Goal: Task Accomplishment & Management: Manage account settings

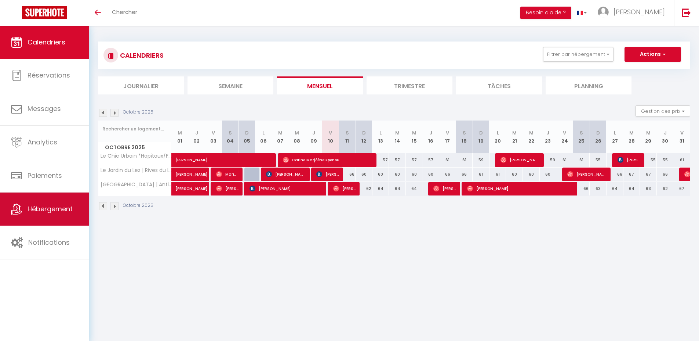
click at [58, 214] on link "Hébergement" at bounding box center [44, 208] width 89 height 33
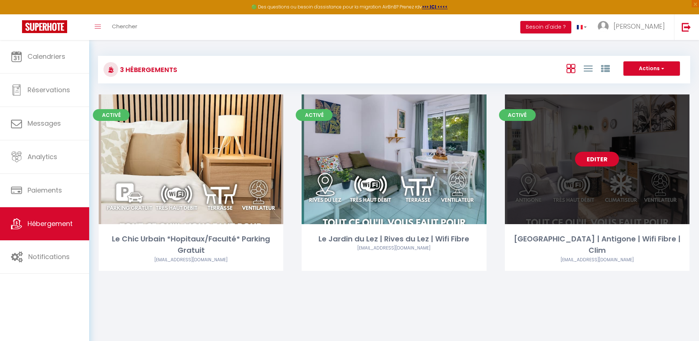
click at [593, 159] on link "Editer" at bounding box center [597, 159] width 44 height 15
select select "3"
select select "2"
select select "1"
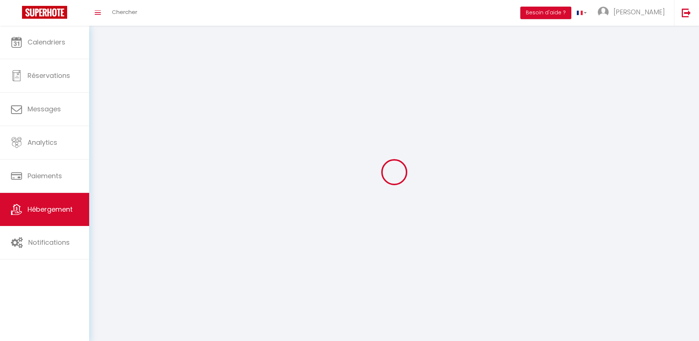
select select
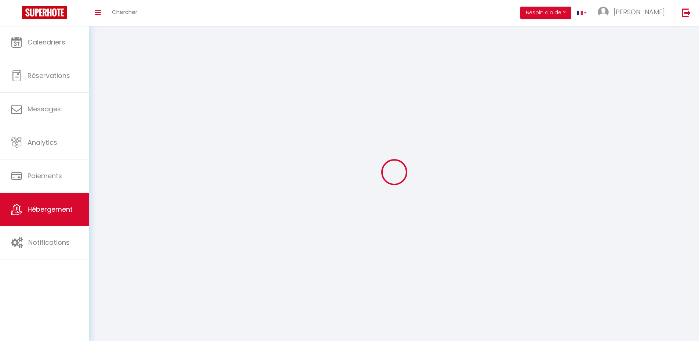
select select
checkbox input "false"
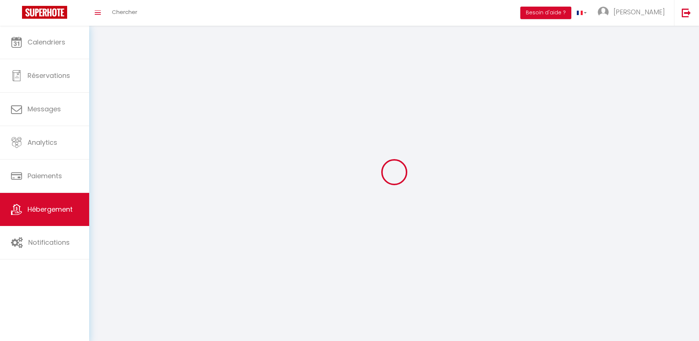
select select
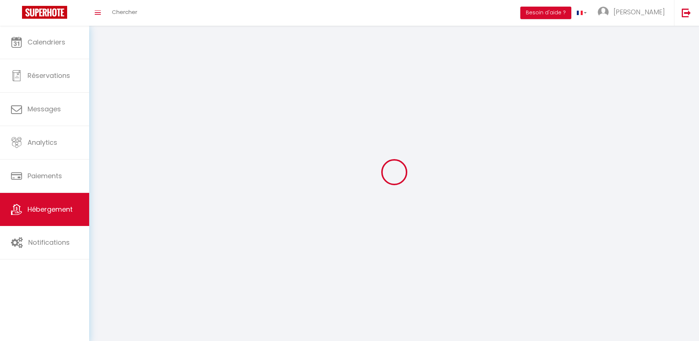
select select
checkbox input "false"
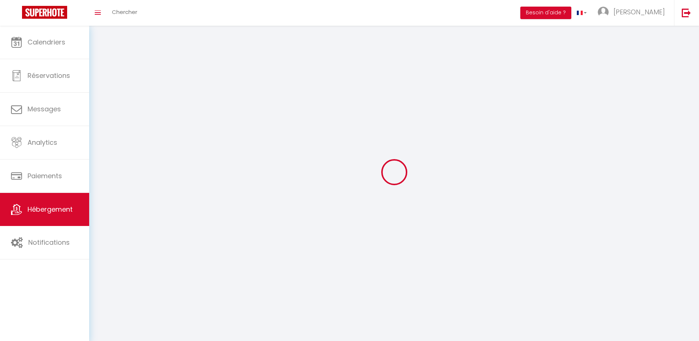
checkbox input "false"
select select
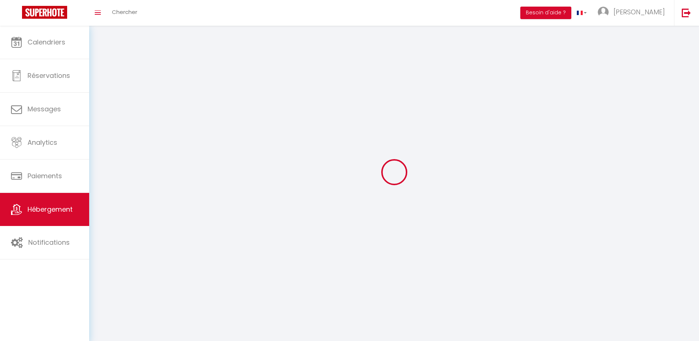
select select
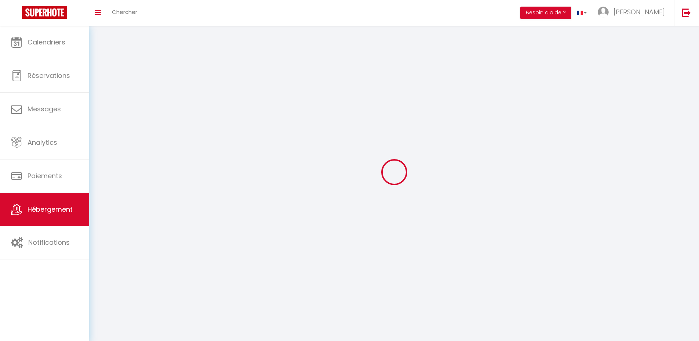
select select
checkbox input "false"
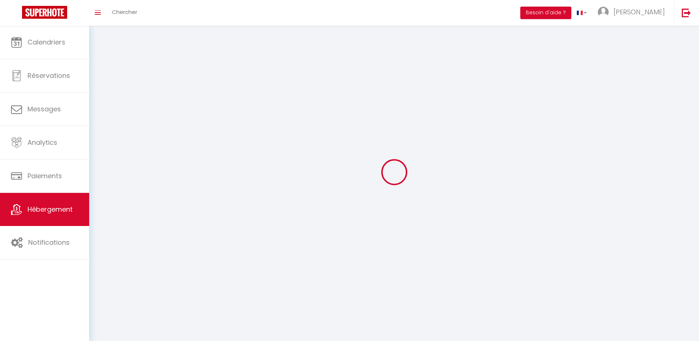
select select
select select "28"
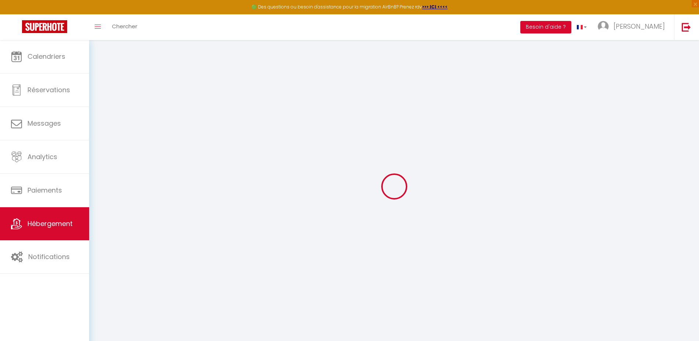
select select
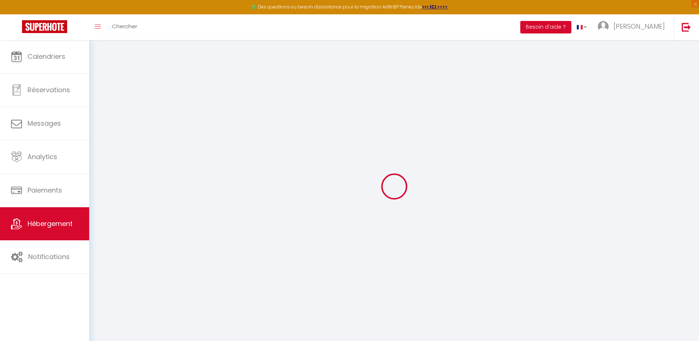
select select
checkbox input "false"
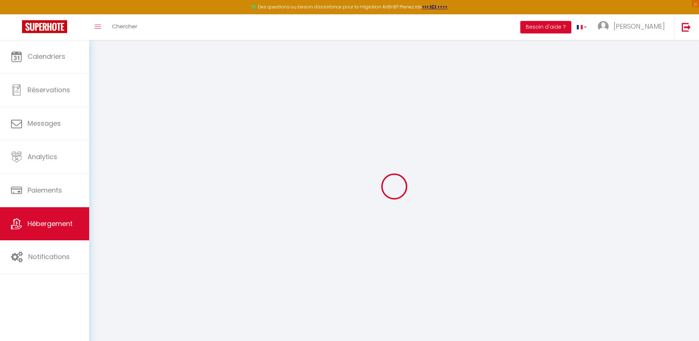
select select
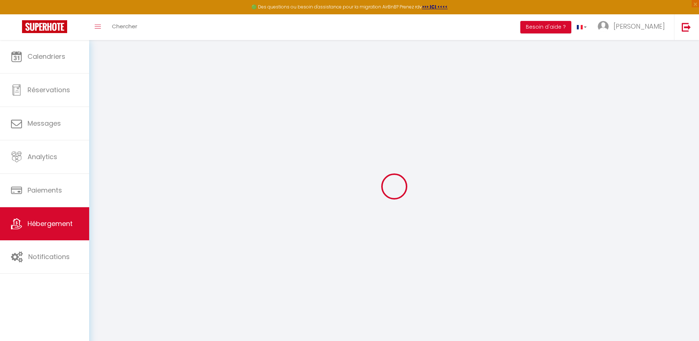
select select
checkbox input "false"
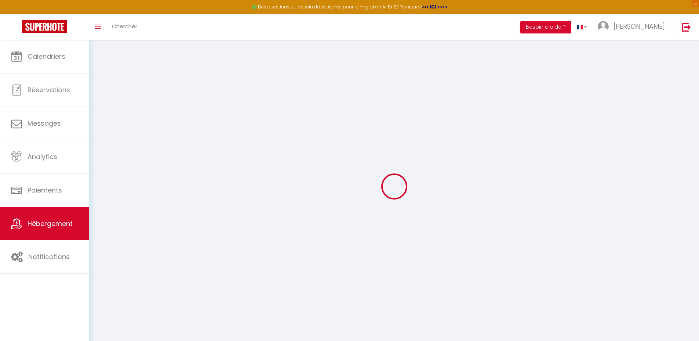
checkbox input "false"
select select
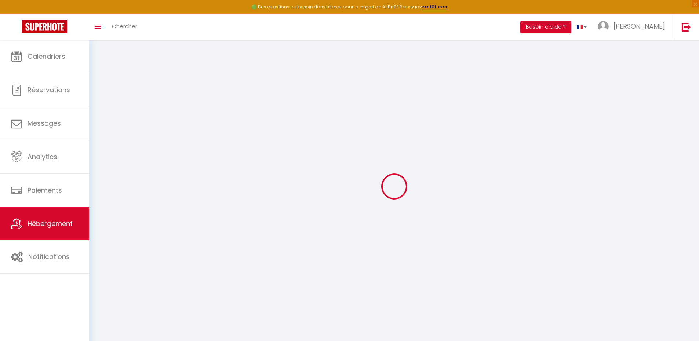
select select
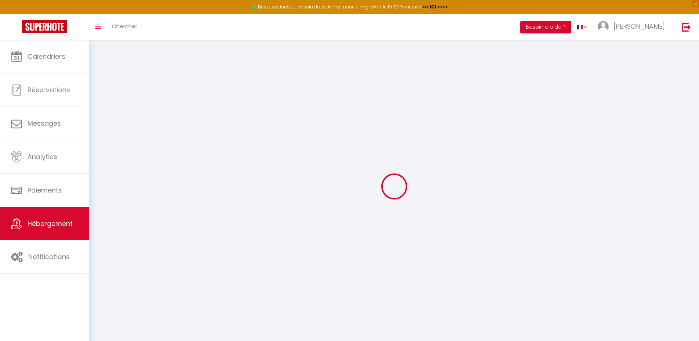
checkbox input "false"
select select
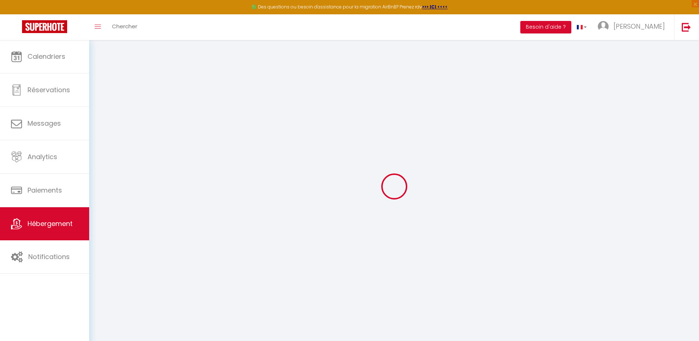
select select
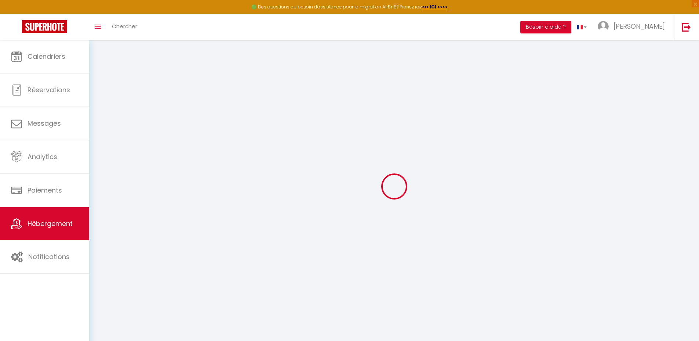
select select
checkbox input "false"
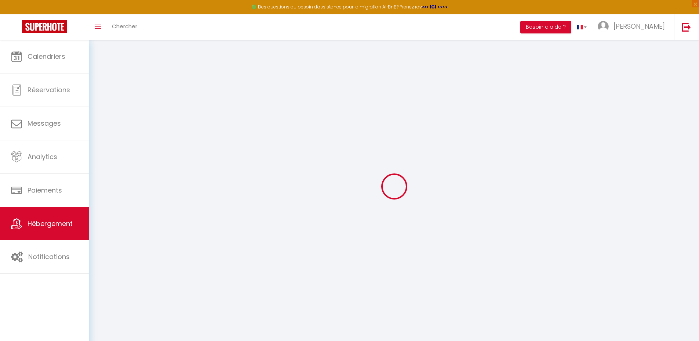
checkbox input "false"
select select
type input "[GEOGRAPHIC_DATA] | Antigone | Wifi Fibre | Clim"
type input "[PERSON_NAME]"
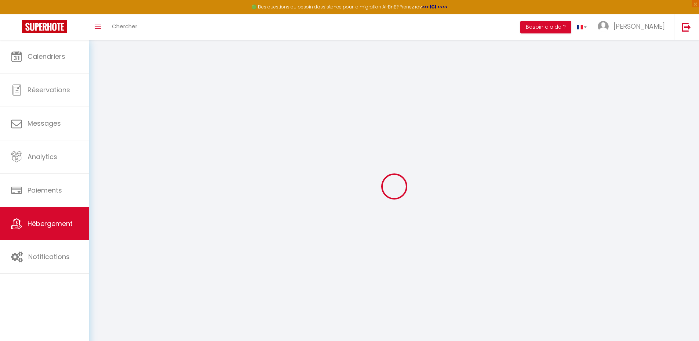
type input "93"
select select
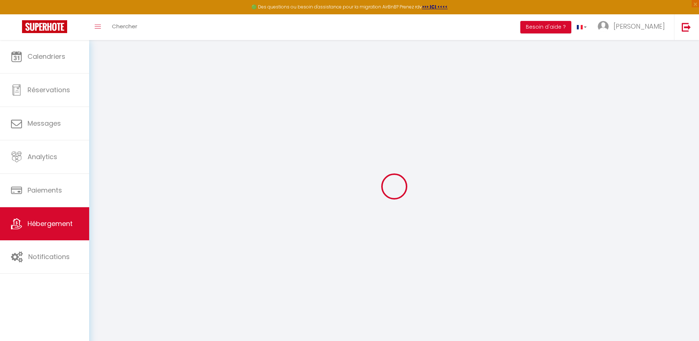
select select
type input "[STREET_ADDRESS]"
type input "34000"
type input "[GEOGRAPHIC_DATA]"
type input "[EMAIL_ADDRESS][DOMAIN_NAME]"
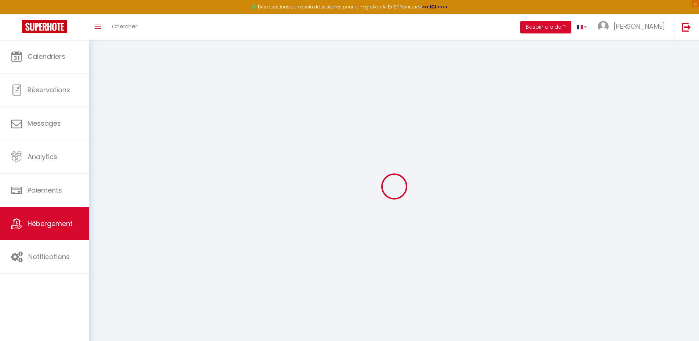
select select
checkbox input "false"
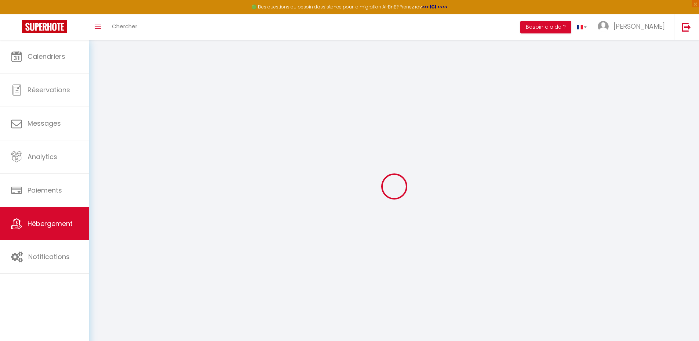
type input "0"
select select
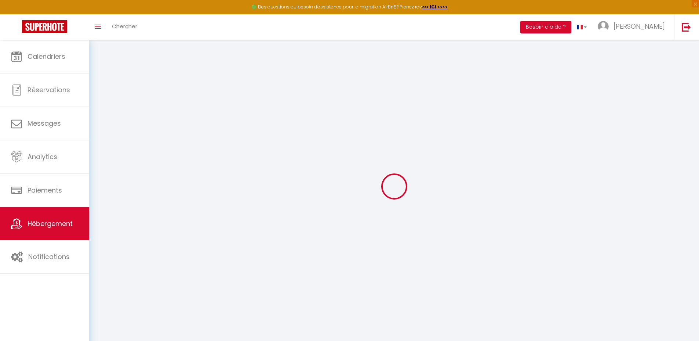
select select
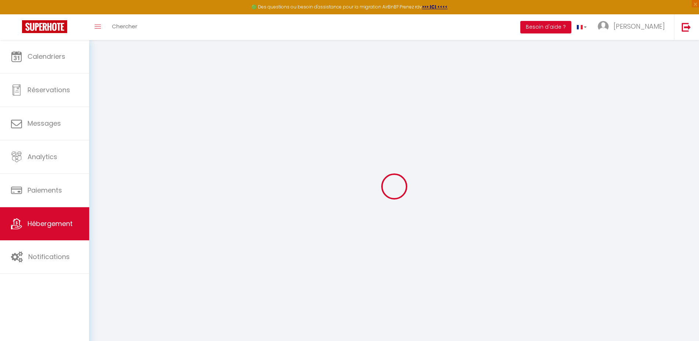
checkbox input "false"
select select
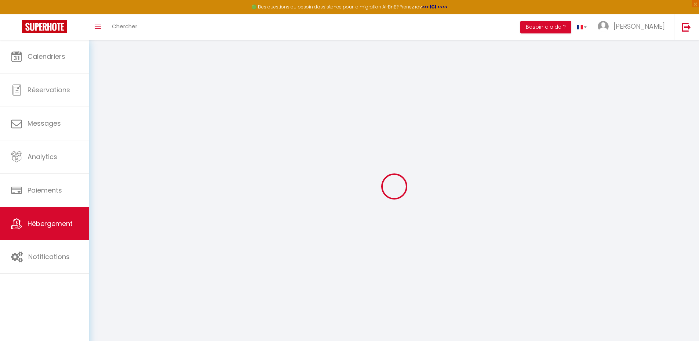
select select
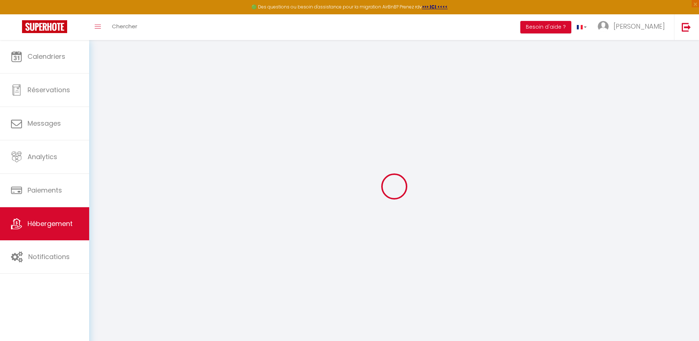
checkbox input "false"
select select
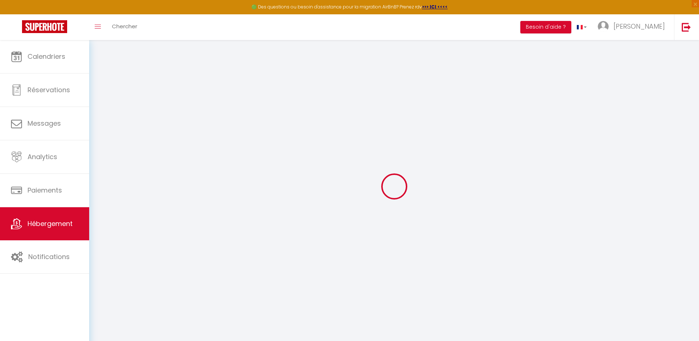
checkbox input "false"
select select
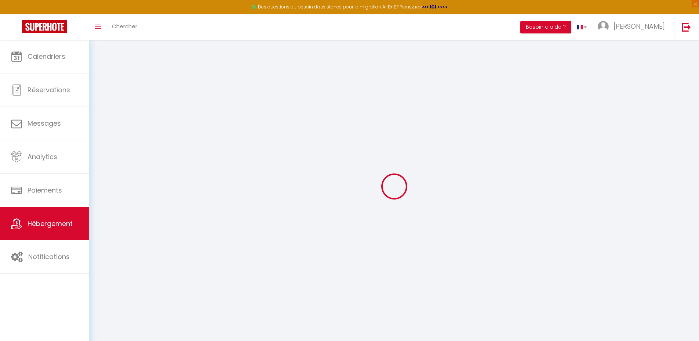
checkbox input "false"
select select
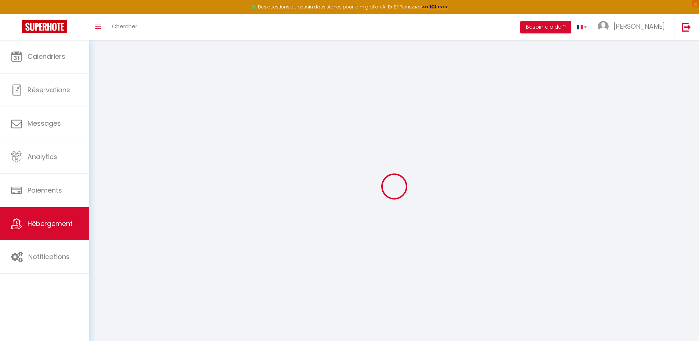
select select
checkbox input "false"
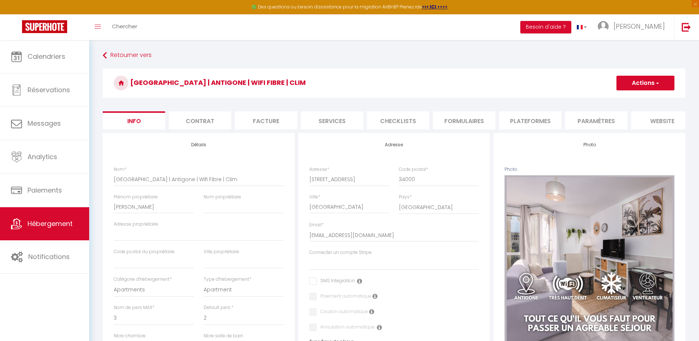
select select
checkbox input "false"
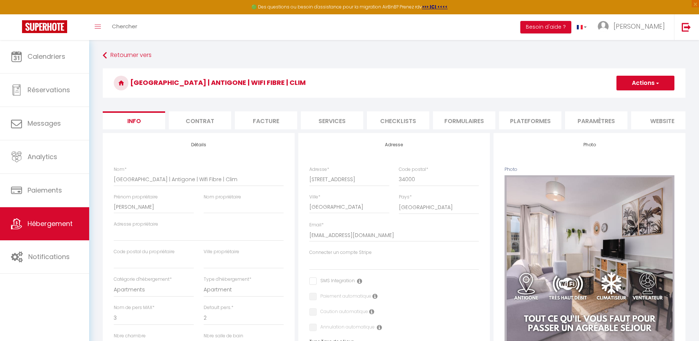
checkbox input "false"
drag, startPoint x: 243, startPoint y: 186, endPoint x: 189, endPoint y: 185, distance: 53.9
click at [189, 185] on input "[GEOGRAPHIC_DATA] | Antigone | Wifi Fibre | Clim" at bounding box center [199, 178] width 170 height 13
type input "[GEOGRAPHIC_DATA] | Antigone"
select select
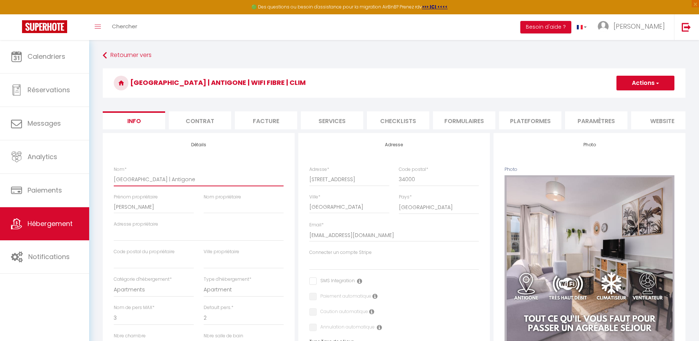
select select
checkbox input "false"
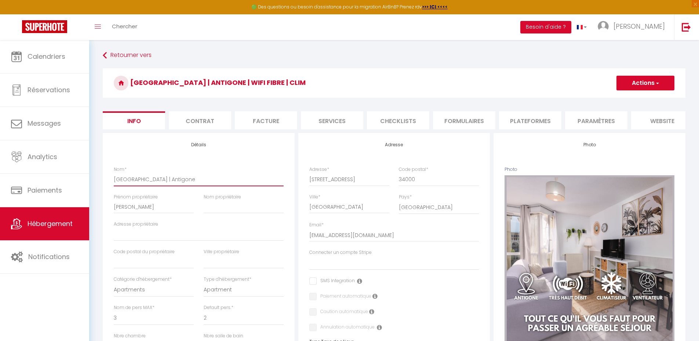
select select
checkbox input "false"
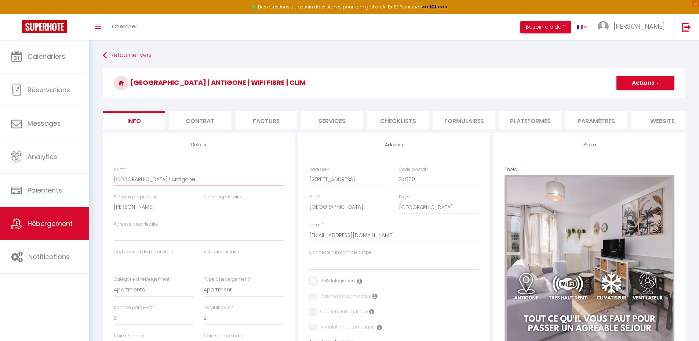
checkbox input "false"
type input "[GEOGRAPHIC_DATA] | Antigone"
click at [648, 79] on button "Actions" at bounding box center [645, 83] width 58 height 15
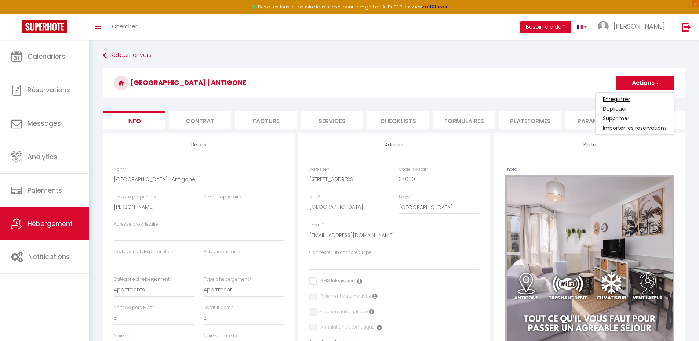
click at [625, 97] on input "Enregistrer" at bounding box center [616, 98] width 27 height 7
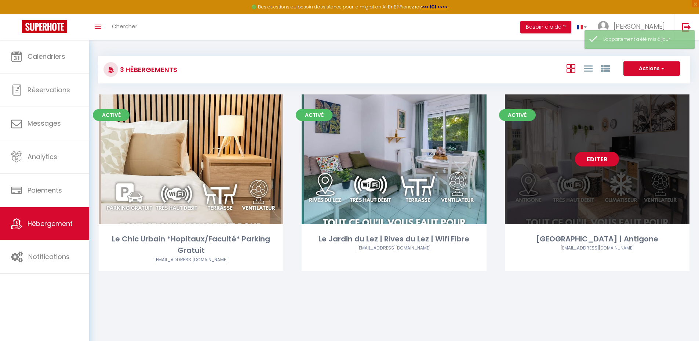
click at [592, 163] on link "Editer" at bounding box center [597, 159] width 44 height 15
select select "3"
select select "2"
select select "1"
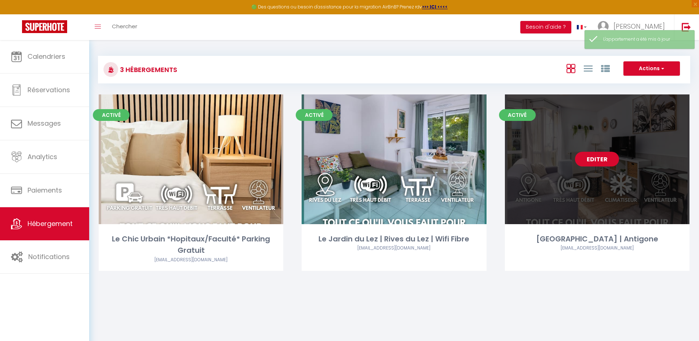
select select "28"
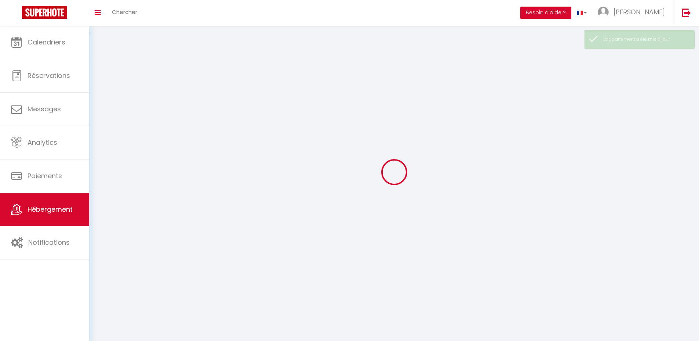
select select
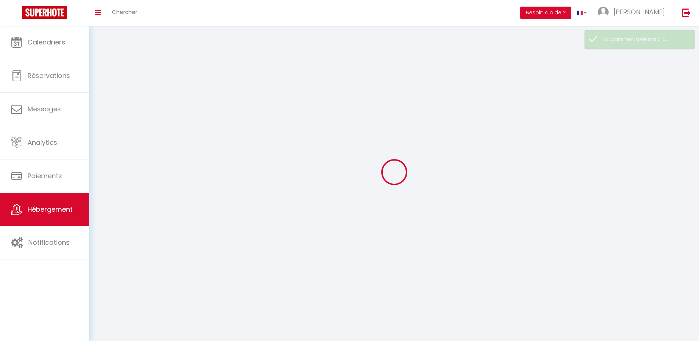
select select
checkbox input "false"
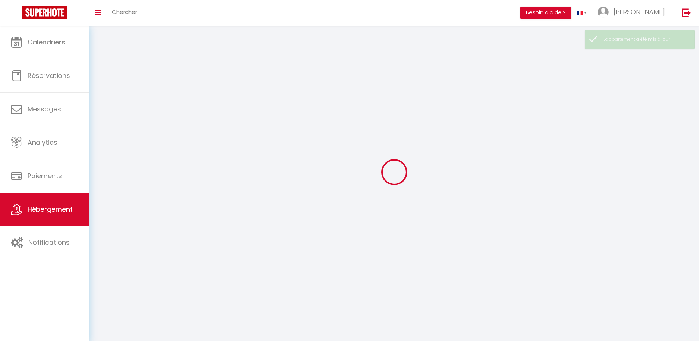
select select
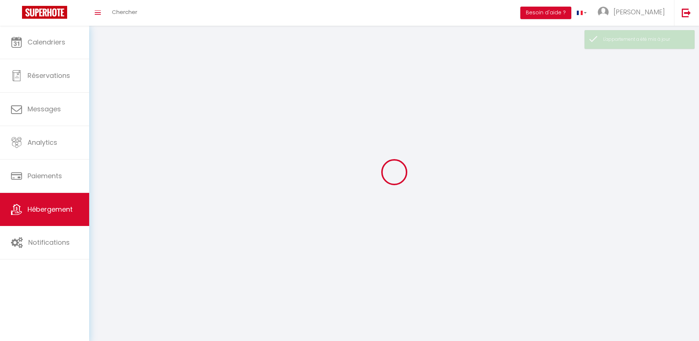
select select
checkbox input "false"
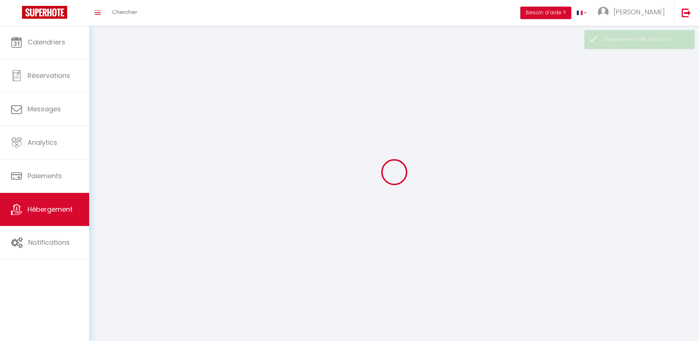
checkbox input "false"
select select
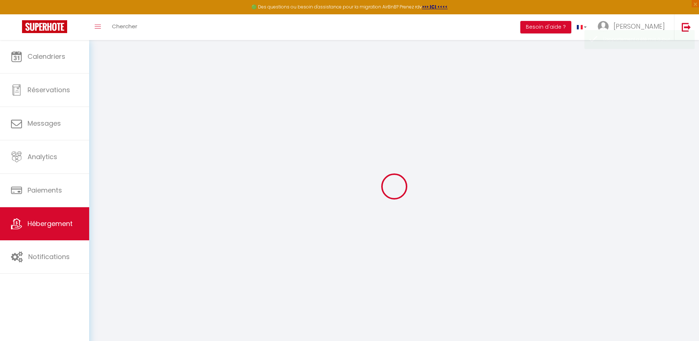
select select
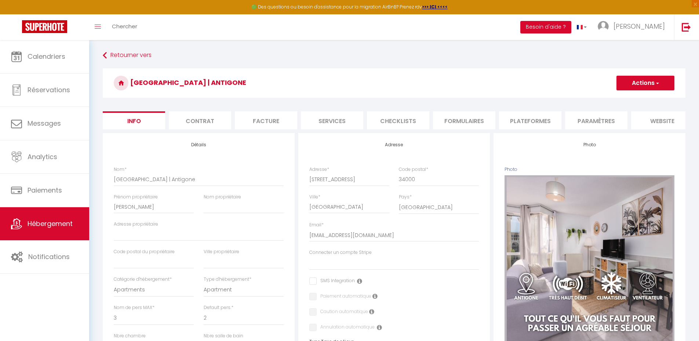
click at [518, 121] on li "Plateformes" at bounding box center [530, 120] width 62 height 18
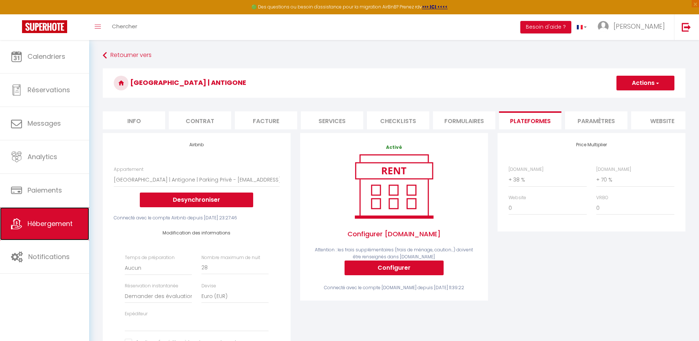
click at [76, 234] on link "Hébergement" at bounding box center [44, 223] width 89 height 33
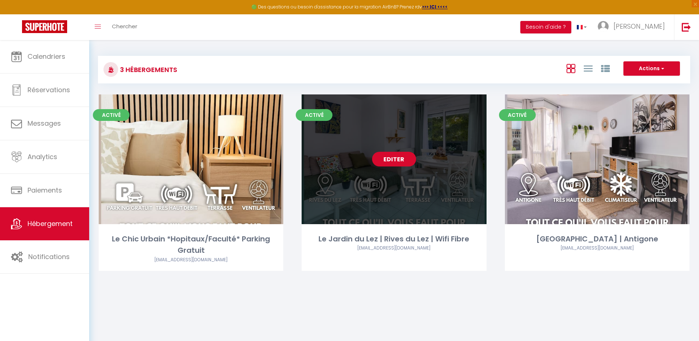
click at [396, 157] on link "Editer" at bounding box center [394, 159] width 44 height 15
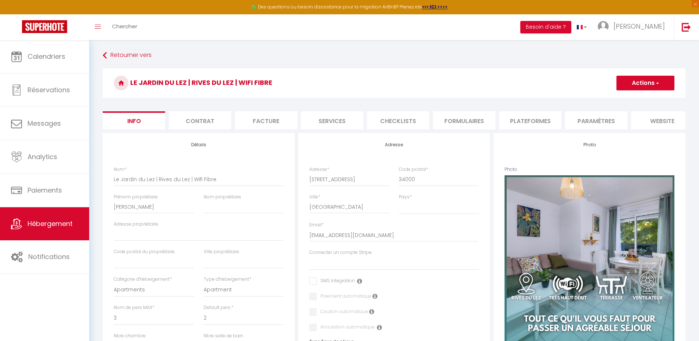
click at [525, 122] on li "Plateformes" at bounding box center [530, 120] width 62 height 18
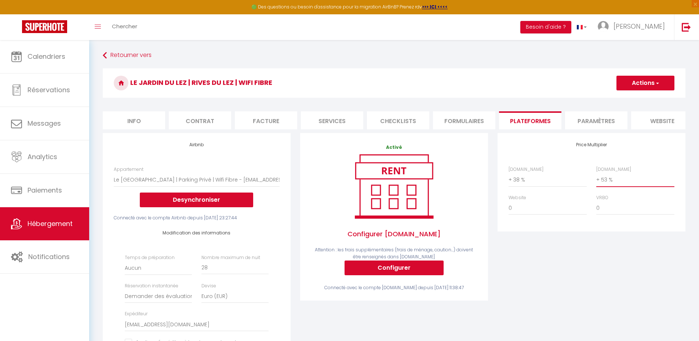
click at [618, 184] on select "0 + 1 % + 2 % + 3 % + 4 % + 5 % + 6 % + 7 % + 8 % + 9 %" at bounding box center [635, 179] width 78 height 14
click at [596, 178] on select "0 + 1 % + 2 % + 3 % + 4 % + 5 % + 6 % + 7 % + 8 % + 9 %" at bounding box center [635, 179] width 78 height 14
click at [649, 85] on button "Actions" at bounding box center [645, 83] width 58 height 15
click at [641, 98] on link "Enregistrer" at bounding box center [645, 99] width 58 height 10
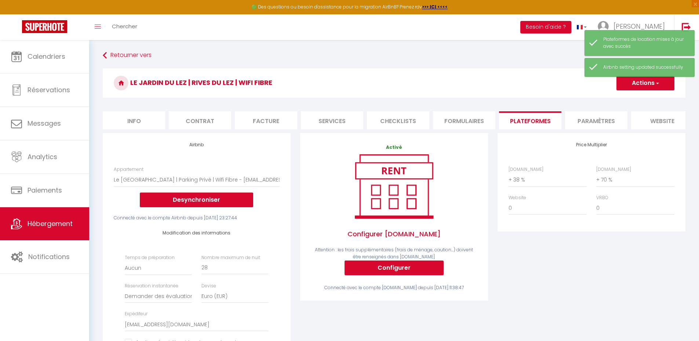
click at [547, 269] on div "Price Multiplier [DOMAIN_NAME] 0 + 1 % + 2 % + 3 % + 4 % + 5 % + 6 % + 7 %" at bounding box center [591, 262] width 197 height 259
click at [136, 123] on li "Info" at bounding box center [134, 120] width 62 height 18
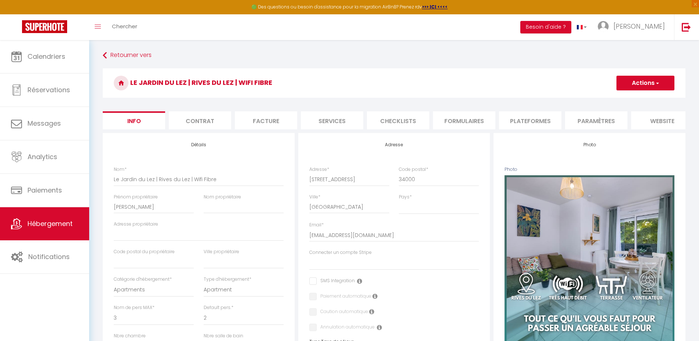
scroll to position [73, 0]
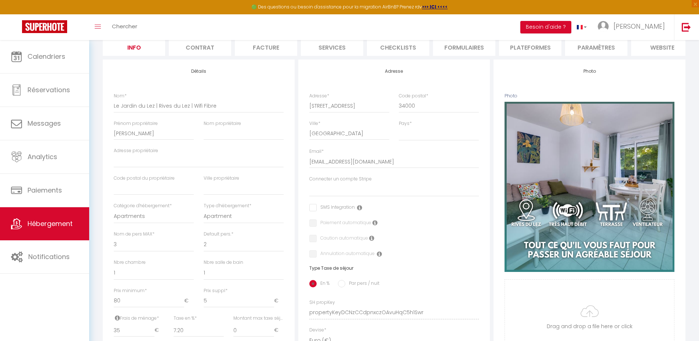
click at [239, 202] on div "Ville propriétaire" at bounding box center [244, 189] width 90 height 28
click at [229, 223] on select "Apartment Condominium Loft Serviced Apartment" at bounding box center [244, 216] width 80 height 14
click at [161, 222] on select "Apartments Houses Secondary units Unique Homes BNB Others" at bounding box center [154, 216] width 80 height 14
drag, startPoint x: 223, startPoint y: 111, endPoint x: 154, endPoint y: 114, distance: 68.7
click at [154, 112] on input "Le Jardin du Lez | Rives du Lez | Wifi Fibre" at bounding box center [199, 105] width 170 height 13
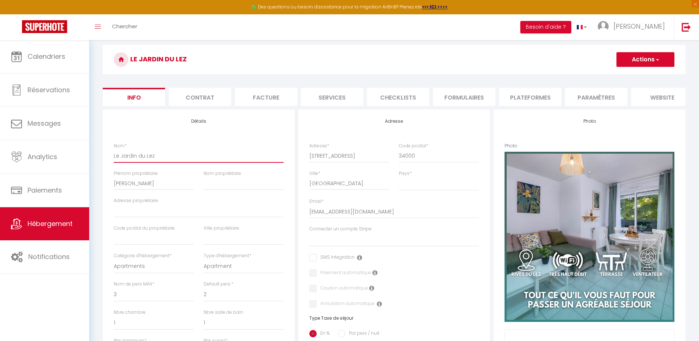
scroll to position [0, 0]
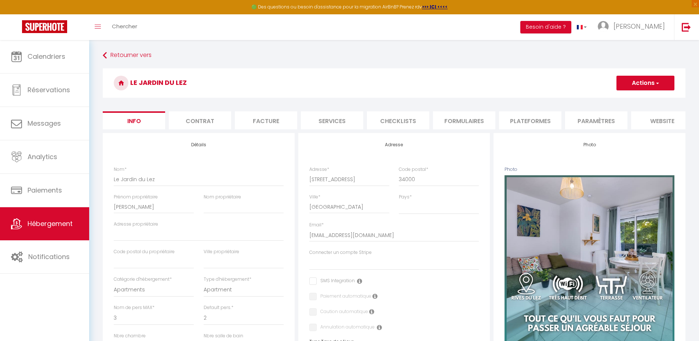
click at [633, 79] on button "Actions" at bounding box center [645, 83] width 58 height 15
click at [623, 98] on input "Enregistrer" at bounding box center [616, 98] width 27 height 7
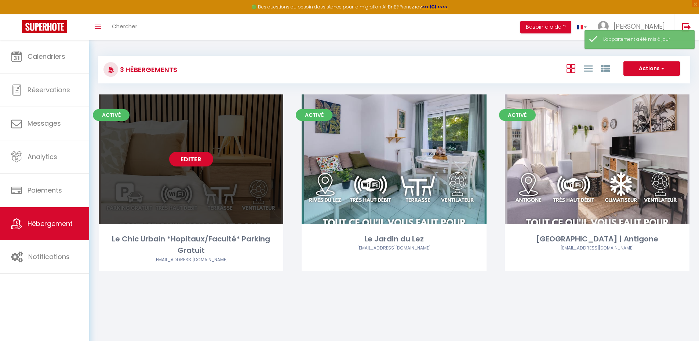
click at [196, 160] on link "Editer" at bounding box center [191, 159] width 44 height 15
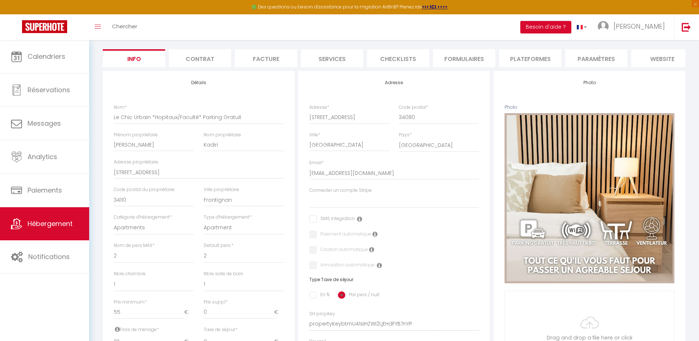
scroll to position [73, 0]
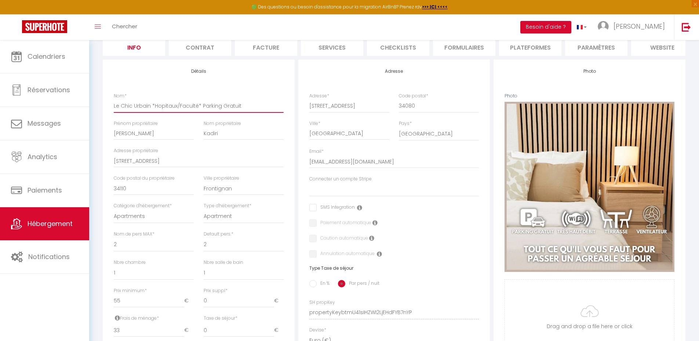
drag, startPoint x: 250, startPoint y: 108, endPoint x: 149, endPoint y: 113, distance: 100.3
click at [149, 112] on input "Le Chic Urbain *Hopitaux/Faculté* Parking Gratuit" at bounding box center [199, 105] width 170 height 13
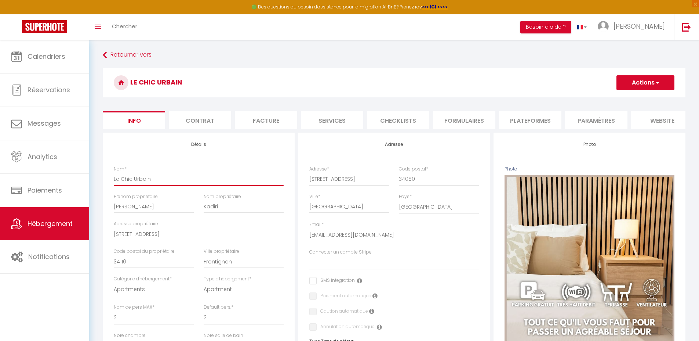
scroll to position [0, 0]
click at [660, 81] on button "Actions" at bounding box center [645, 83] width 58 height 15
click at [624, 98] on input "Enregistrer" at bounding box center [616, 98] width 27 height 7
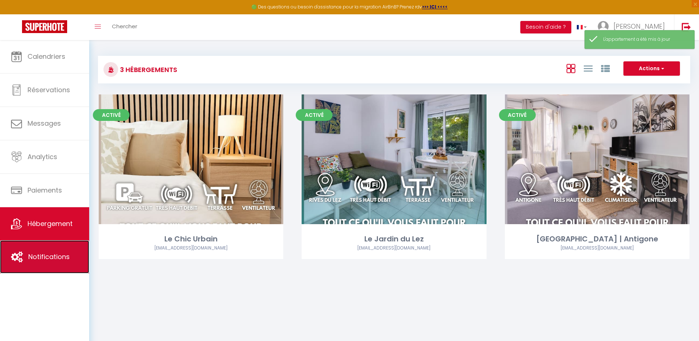
click at [36, 253] on span "Notifications" at bounding box center [48, 256] width 41 height 9
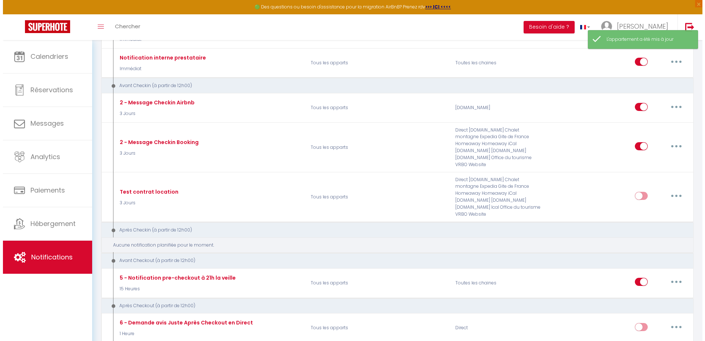
scroll to position [147, 0]
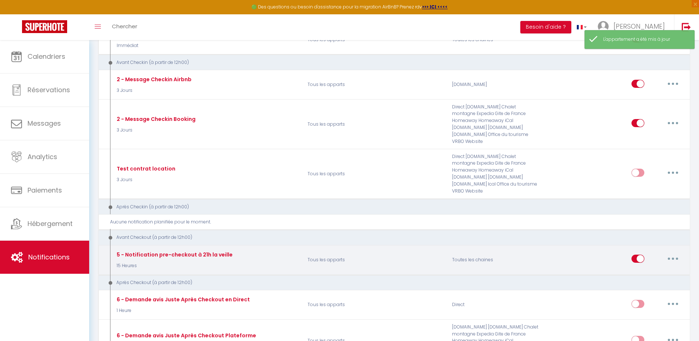
click at [671, 252] on button "button" at bounding box center [673, 258] width 21 height 12
click at [657, 269] on link "Editer" at bounding box center [654, 275] width 54 height 12
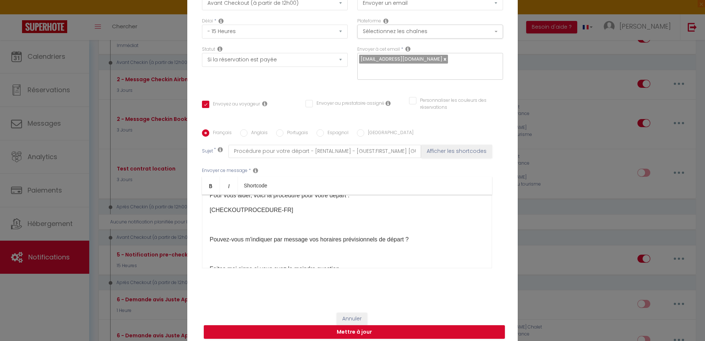
scroll to position [73, 0]
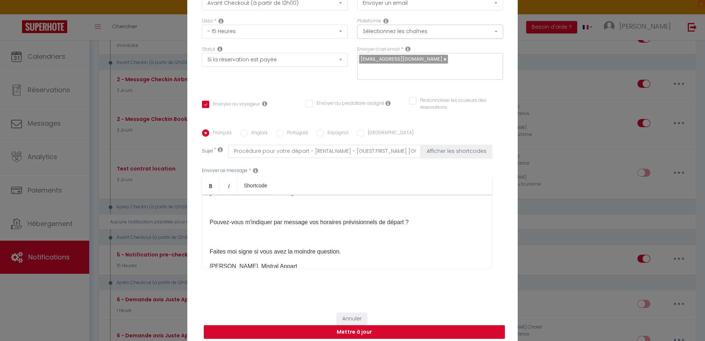
click at [346, 250] on p "Faites moi signe si vous avez la moindre question." at bounding box center [347, 251] width 274 height 9
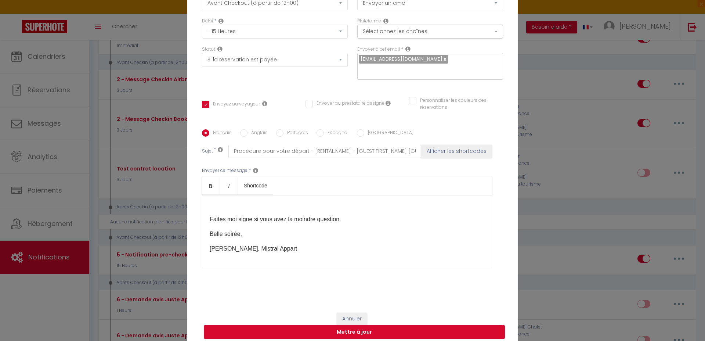
scroll to position [0, 0]
click at [309, 326] on button "Mettre à jour" at bounding box center [354, 332] width 301 height 14
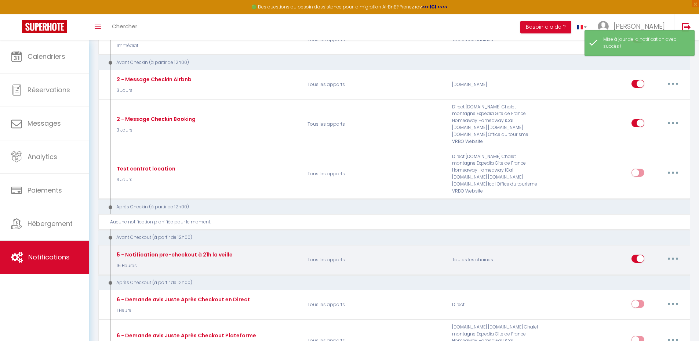
click at [669, 252] on button "button" at bounding box center [673, 258] width 21 height 12
click at [647, 269] on link "Editer" at bounding box center [654, 275] width 54 height 12
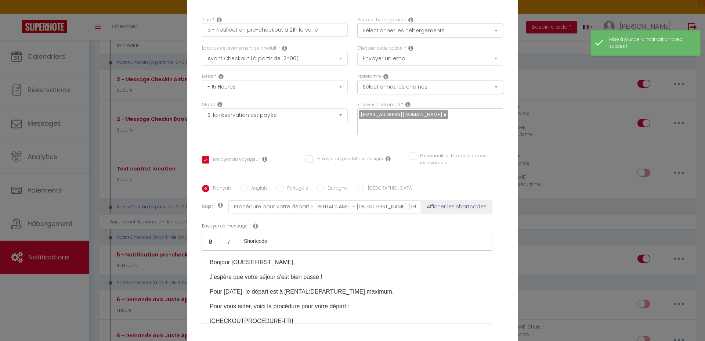
click at [226, 258] on p "Bonjour [GUEST:FIRST_NAME]," at bounding box center [347, 262] width 274 height 9
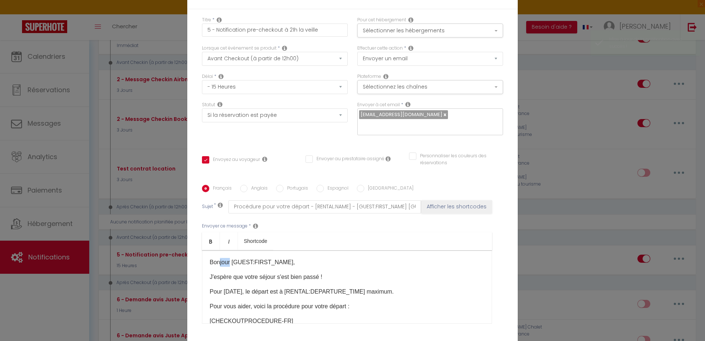
drag, startPoint x: 227, startPoint y: 258, endPoint x: 216, endPoint y: 259, distance: 11.1
click at [216, 259] on p "Bonjour [GUEST:FIRST_NAME]," at bounding box center [347, 262] width 274 height 9
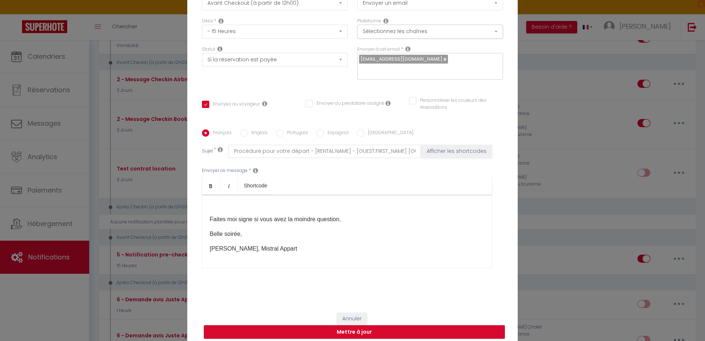
click at [386, 325] on button "Mettre à jour" at bounding box center [354, 332] width 301 height 14
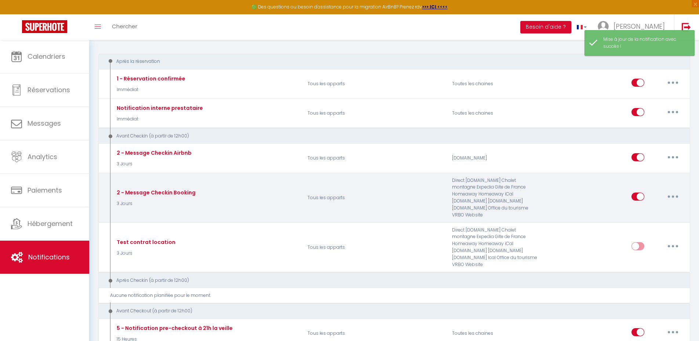
click at [676, 193] on button "button" at bounding box center [673, 196] width 21 height 12
click at [656, 208] on link "Editer" at bounding box center [654, 213] width 54 height 12
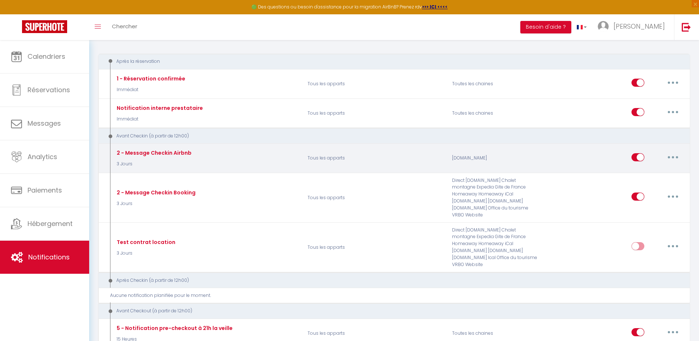
click at [673, 156] on icon "button" at bounding box center [673, 157] width 2 height 2
click at [671, 172] on link "Editer" at bounding box center [654, 173] width 54 height 12
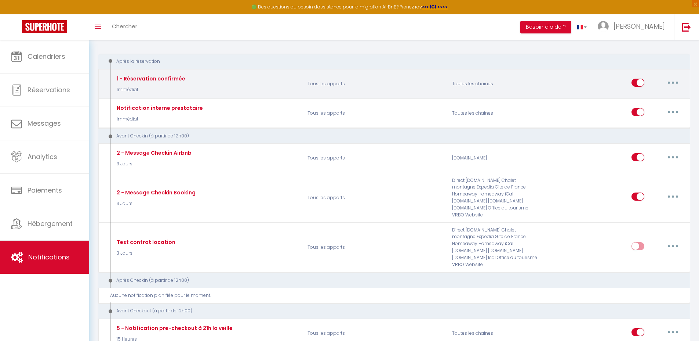
click at [670, 84] on button "button" at bounding box center [673, 83] width 21 height 12
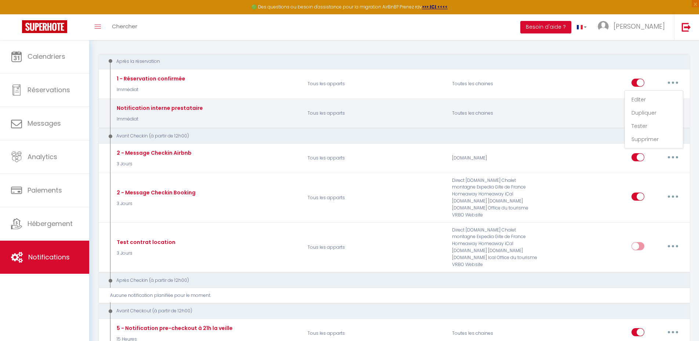
click at [599, 114] on div "Editer Dupliquer Tester Supprimer" at bounding box center [616, 112] width 145 height 21
click at [666, 110] on button "button" at bounding box center [673, 112] width 21 height 12
click at [650, 126] on link "Editer" at bounding box center [654, 129] width 54 height 12
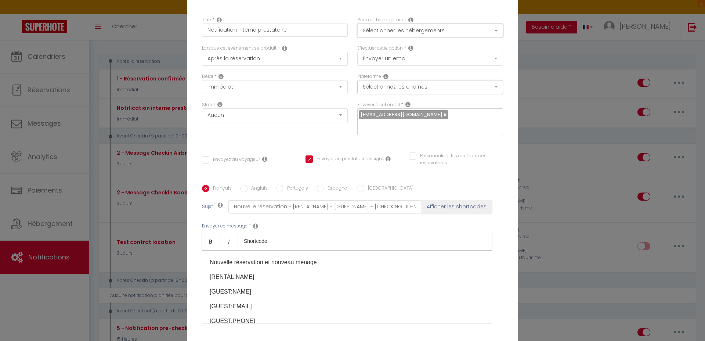
click at [382, 37] on button "Sélectionner les hébergements" at bounding box center [430, 30] width 146 height 14
click at [386, 36] on button "Sélectionner les hébergements" at bounding box center [430, 30] width 146 height 14
click at [378, 132] on div "Envoyer à cet email * [EMAIL_ADDRESS][DOMAIN_NAME]" at bounding box center [429, 121] width 155 height 41
click at [405, 107] on icon at bounding box center [407, 104] width 5 height 6
click at [382, 135] on div "Envoyer à cet email * [EMAIL_ADDRESS][DOMAIN_NAME]" at bounding box center [429, 121] width 155 height 41
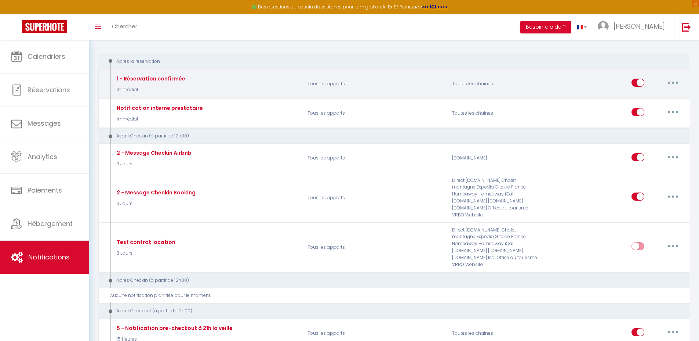
click at [666, 85] on button "button" at bounding box center [673, 83] width 21 height 12
click at [661, 96] on link "Editer" at bounding box center [654, 99] width 54 height 12
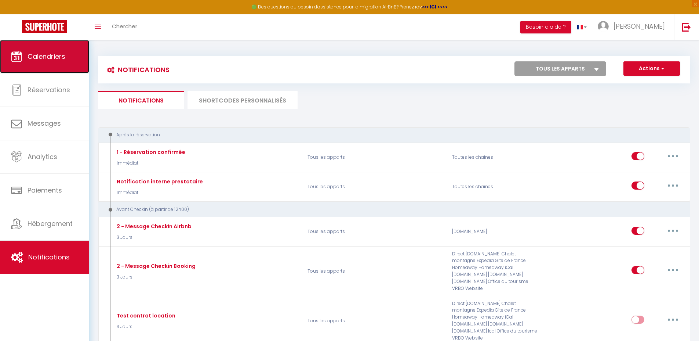
click at [54, 63] on link "Calendriers" at bounding box center [44, 56] width 89 height 33
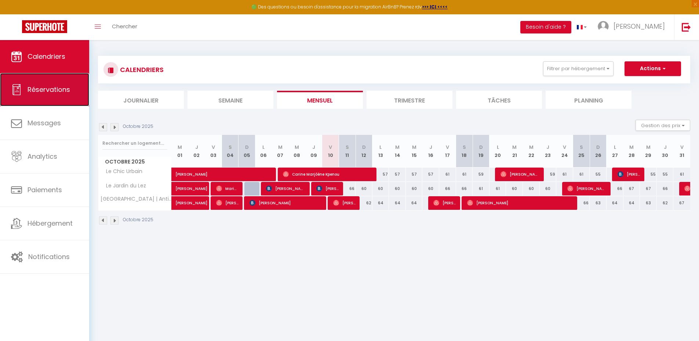
click at [72, 87] on link "Réservations" at bounding box center [44, 89] width 89 height 33
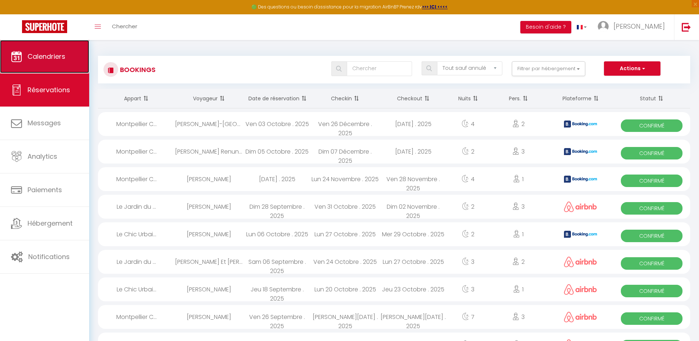
click at [62, 59] on span "Calendriers" at bounding box center [47, 56] width 38 height 9
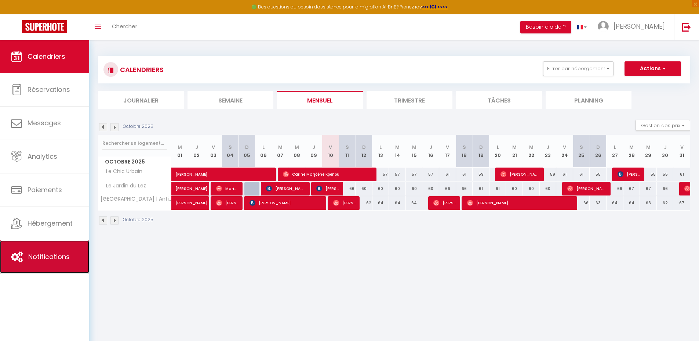
click at [61, 248] on link "Notifications" at bounding box center [44, 256] width 89 height 33
